Goal: Transaction & Acquisition: Purchase product/service

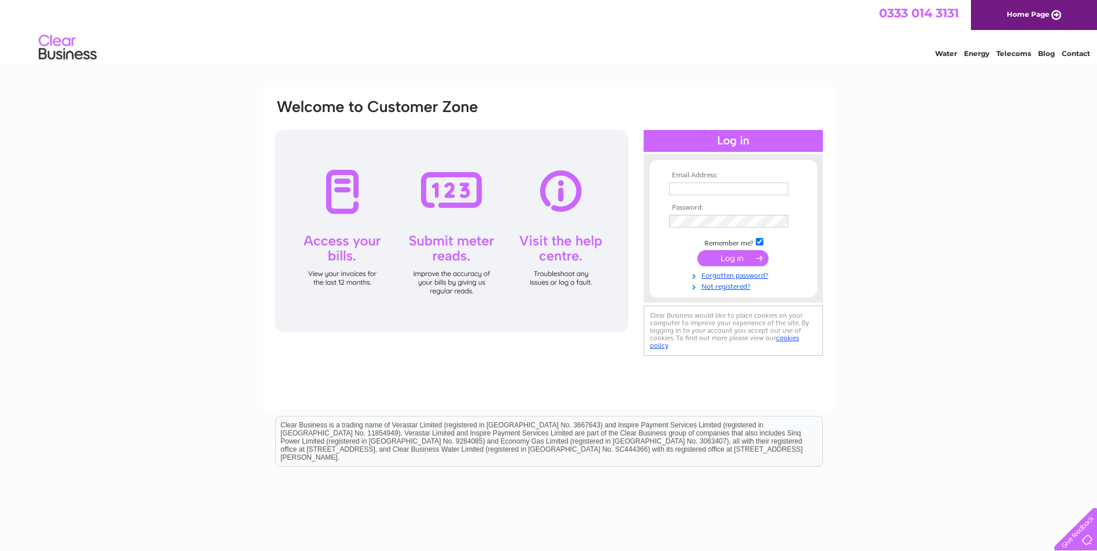
type input "ashinkcandy@icloud.com"
click at [736, 260] on input "submit" at bounding box center [732, 258] width 71 height 16
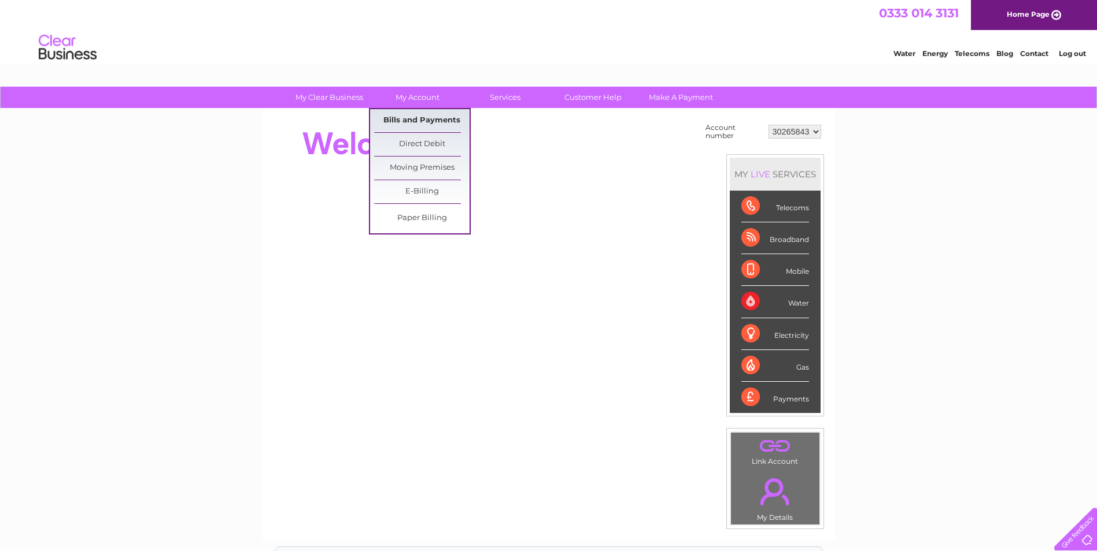
click at [421, 119] on link "Bills and Payments" at bounding box center [421, 120] width 95 height 23
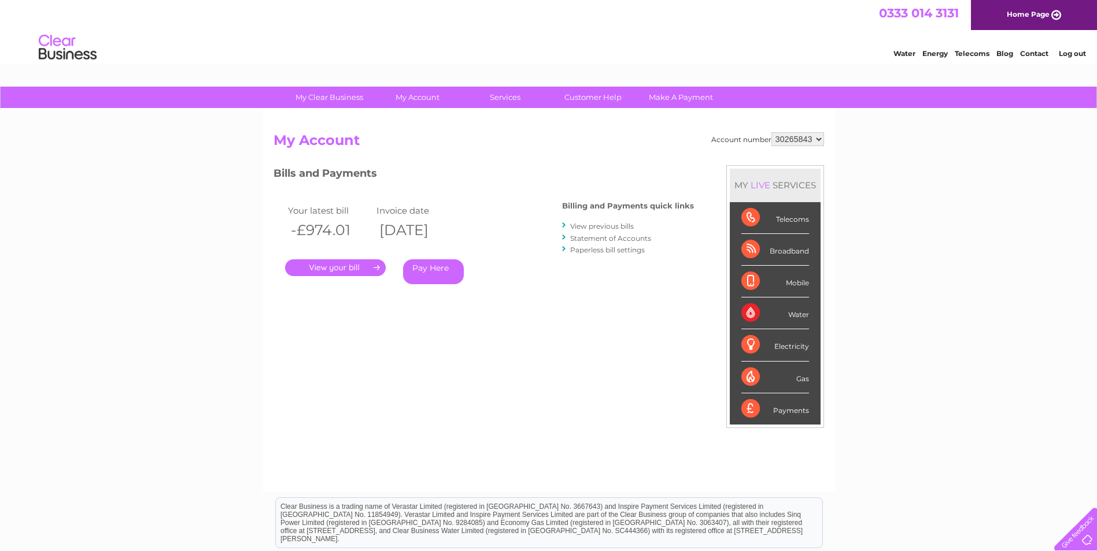
click at [369, 268] on link "." at bounding box center [335, 268] width 101 height 17
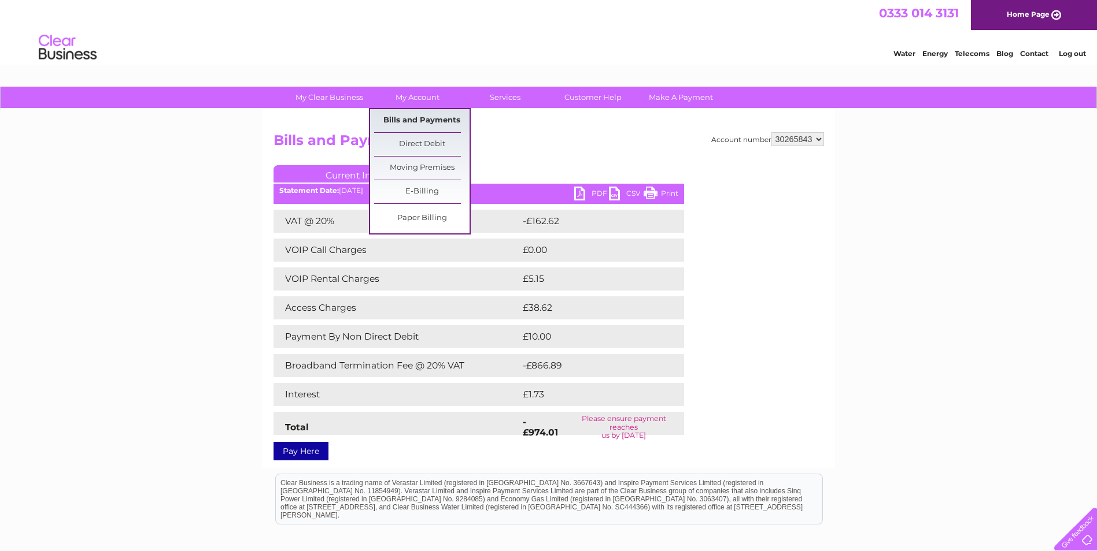
click at [431, 117] on link "Bills and Payments" at bounding box center [421, 120] width 95 height 23
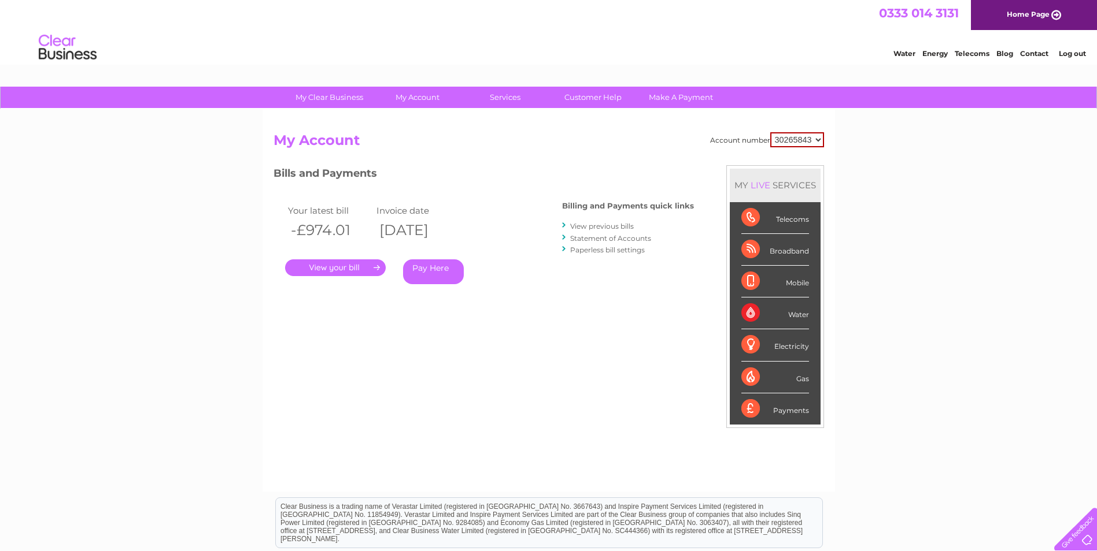
click at [370, 268] on link "." at bounding box center [335, 268] width 101 height 17
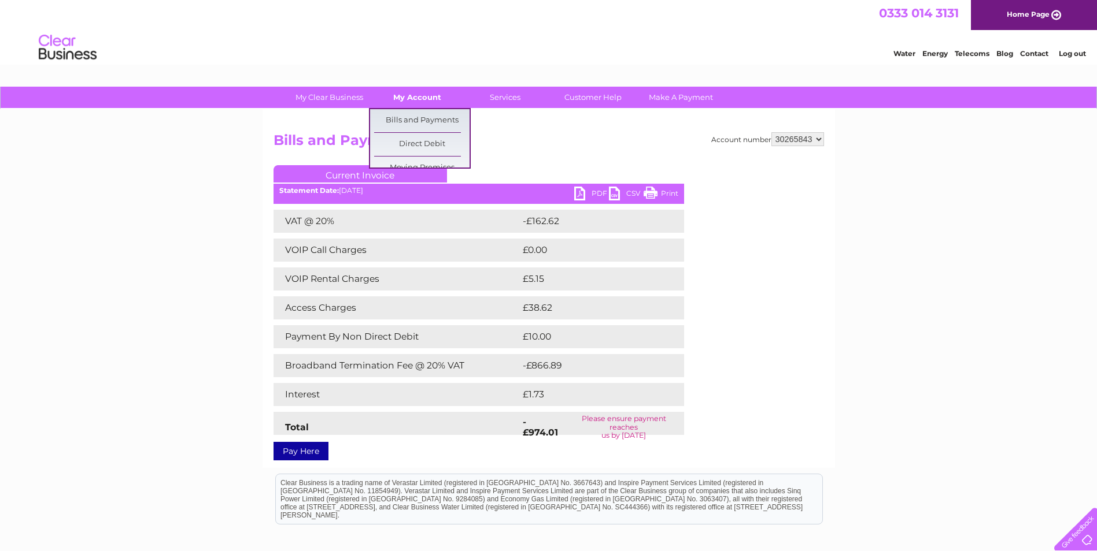
click at [425, 93] on link "My Account" at bounding box center [416, 97] width 95 height 21
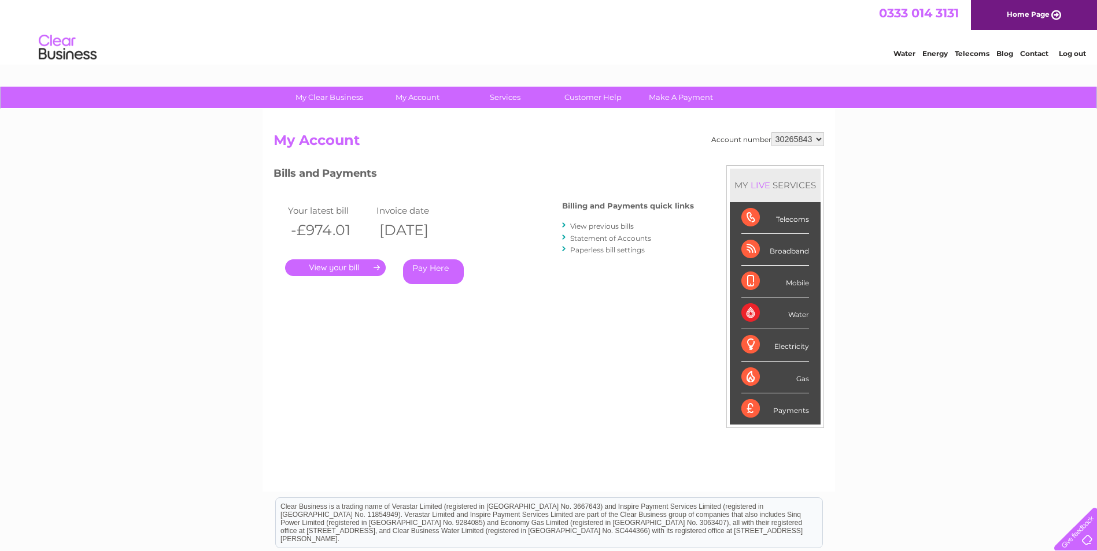
click at [609, 228] on link "View previous bills" at bounding box center [602, 226] width 64 height 9
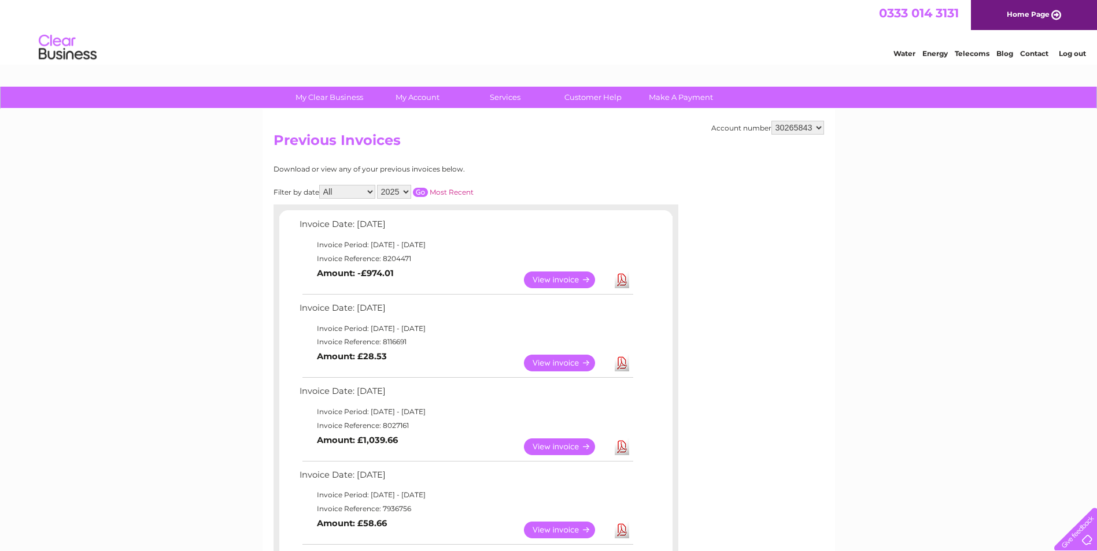
click at [566, 280] on link "View" at bounding box center [566, 280] width 85 height 17
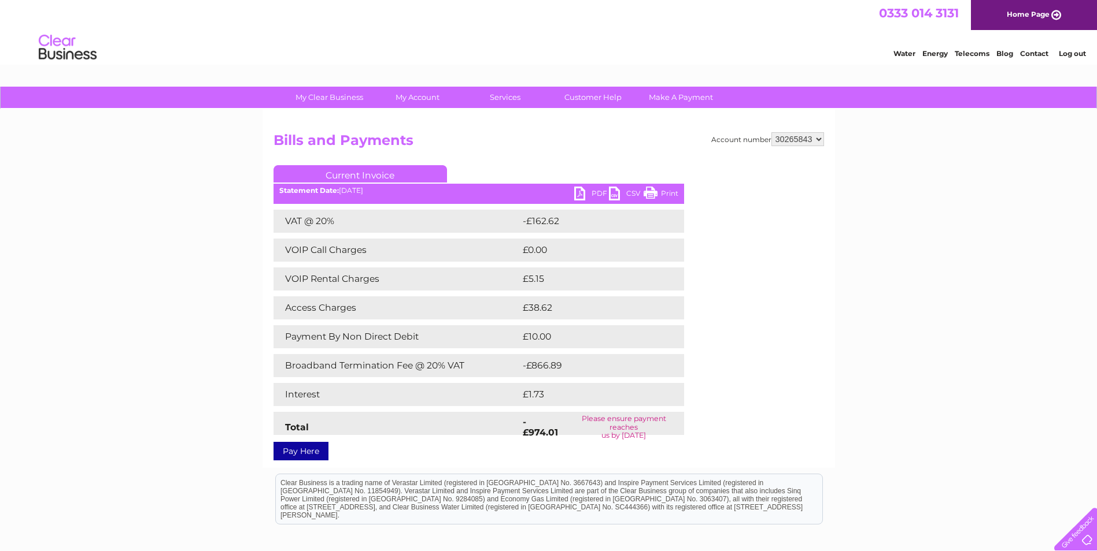
click at [308, 445] on link "Pay Here" at bounding box center [300, 451] width 55 height 18
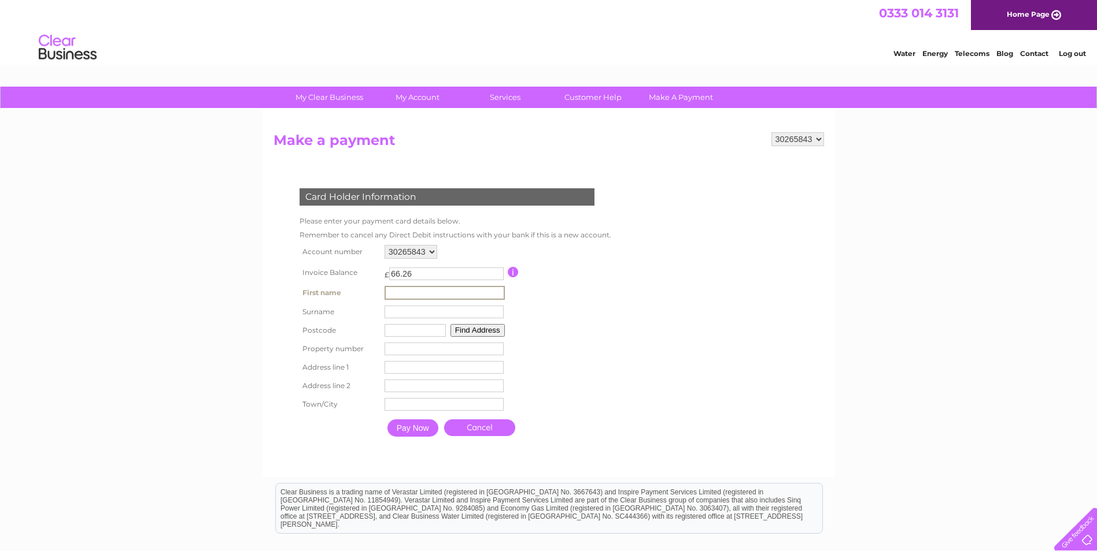
click at [438, 290] on input "text" at bounding box center [444, 293] width 120 height 14
type input "ashley"
type input "davies"
type input "M44 6LT"
type input "87 Cutnook Lane"
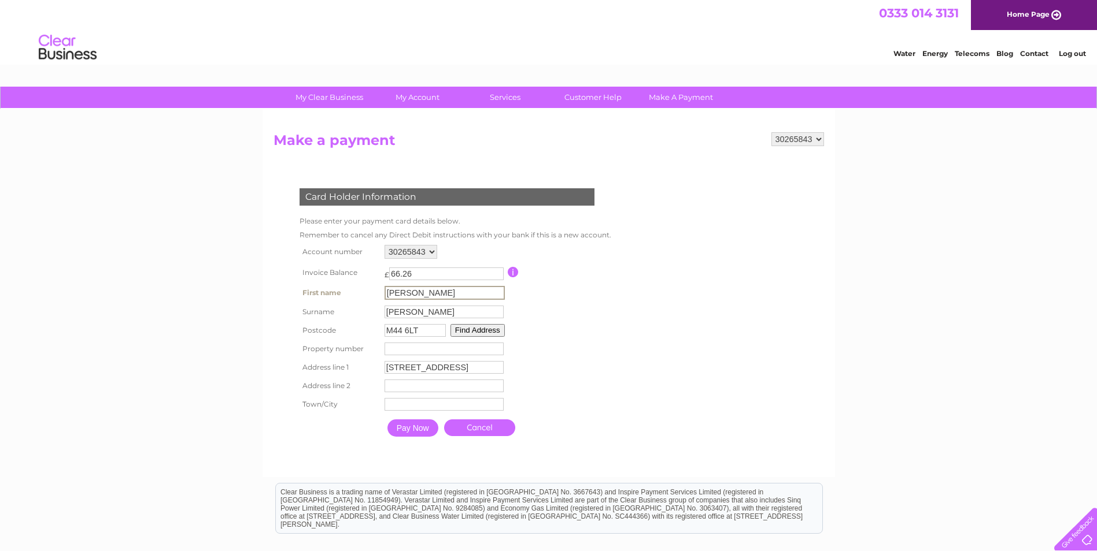
type input "Irlam"
type input "Manchester"
click at [408, 428] on input "Pay Now" at bounding box center [411, 427] width 51 height 17
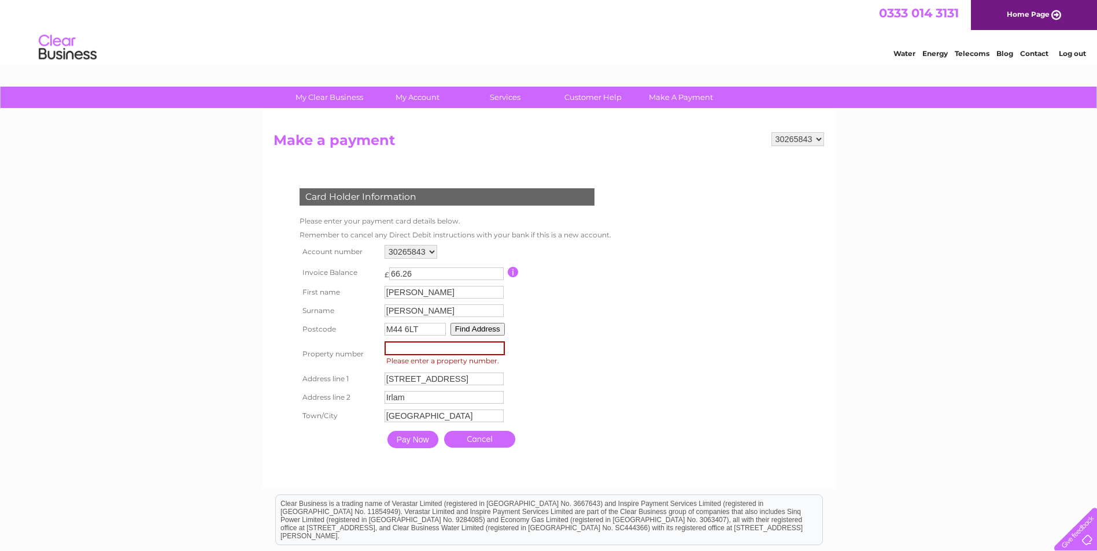
click at [408, 350] on input "number" at bounding box center [444, 349] width 120 height 14
type input "87"
click at [420, 444] on input "Pay Now" at bounding box center [412, 439] width 51 height 17
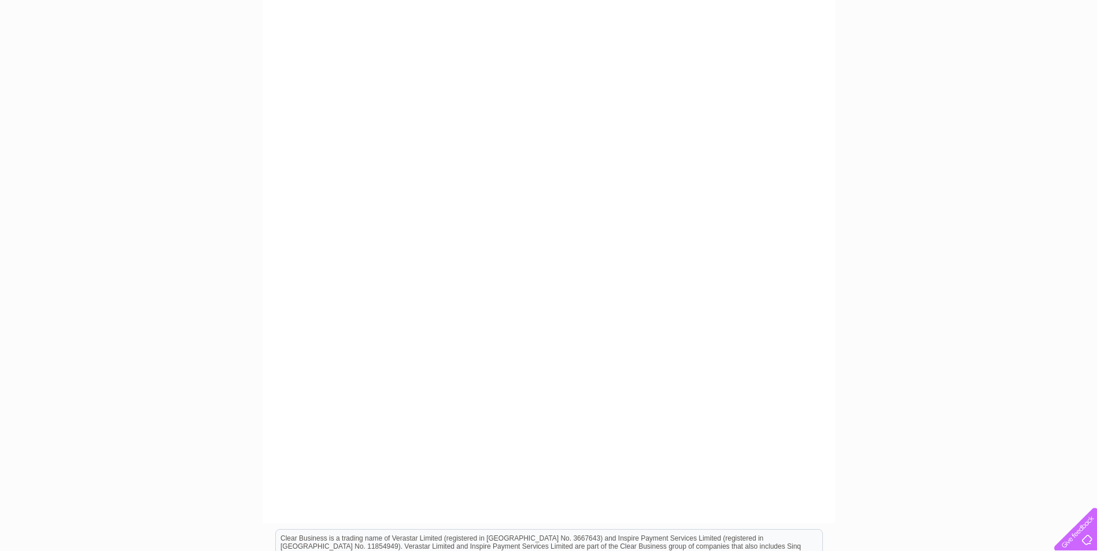
scroll to position [173, 0]
